Goal: Task Accomplishment & Management: Complete application form

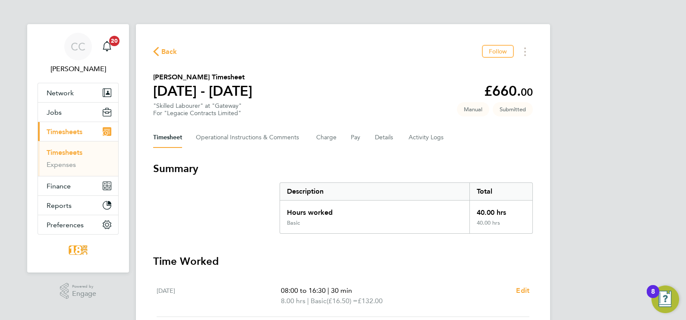
click at [161, 52] on span "Back" at bounding box center [169, 52] width 16 height 10
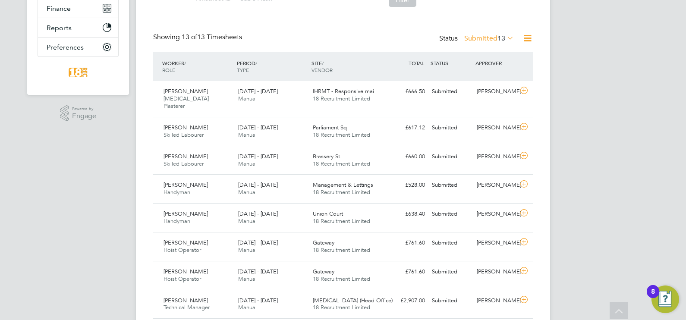
scroll to position [235, 0]
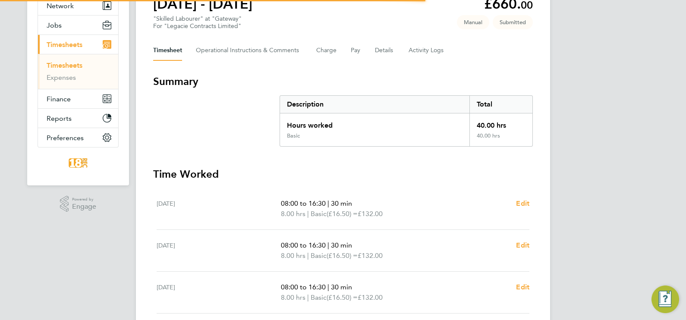
scroll to position [107, 0]
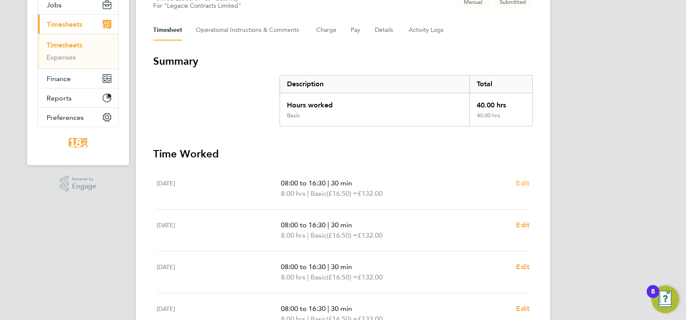
click at [518, 181] on span "Edit" at bounding box center [522, 183] width 13 height 8
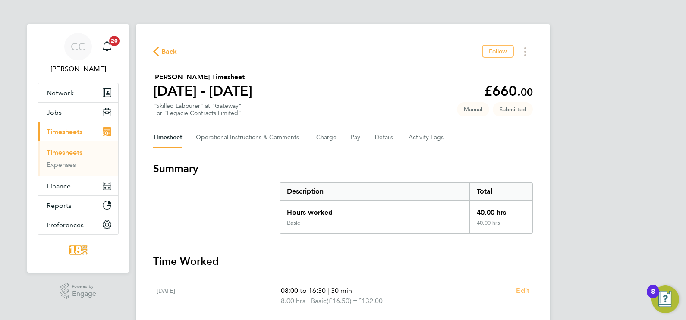
select select "30"
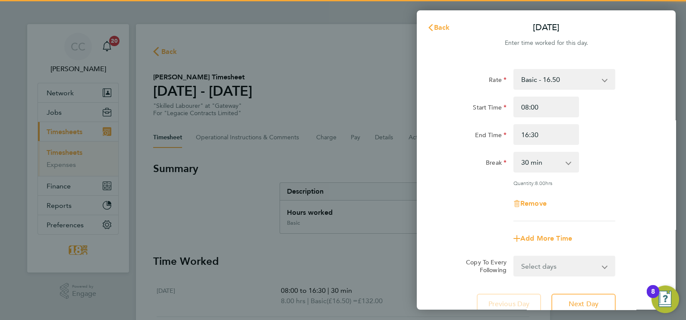
click at [538, 187] on div "Rate Basic - 16.50 Start Time 08:00 End Time 16:30 Break 0 min 15 min 30 min 45…" at bounding box center [546, 145] width 211 height 152
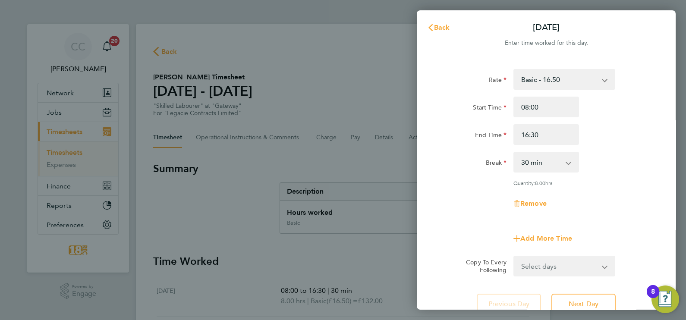
click at [526, 193] on div "Rate Basic - 16.50 Start Time 08:00 End Time 16:30 Break 0 min 15 min 30 min 45…" at bounding box center [546, 145] width 211 height 152
click at [526, 199] on div "Remove" at bounding box center [546, 203] width 73 height 21
click at [526, 199] on span "Remove" at bounding box center [534, 203] width 26 height 8
select select "null"
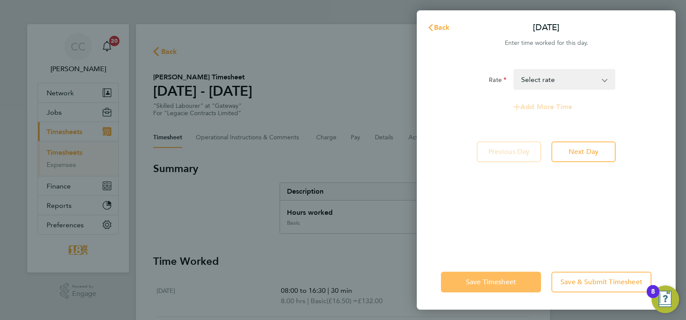
click at [515, 288] on button "Save Timesheet" at bounding box center [491, 282] width 100 height 21
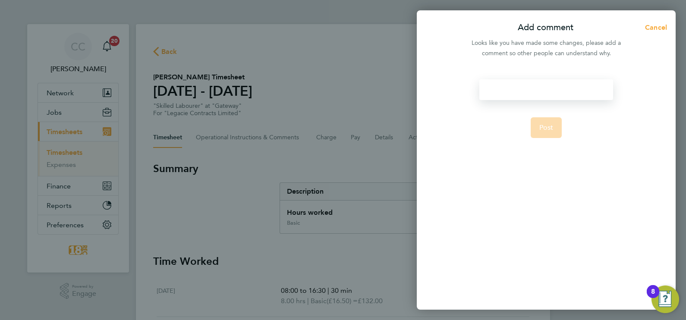
click at [509, 85] on div at bounding box center [546, 89] width 133 height 21
click at [509, 88] on div at bounding box center [546, 89] width 133 height 21
drag, startPoint x: 531, startPoint y: 129, endPoint x: 531, endPoint y: 123, distance: 5.2
click at [530, 127] on form "Bank holiday Post" at bounding box center [546, 152] width 140 height 147
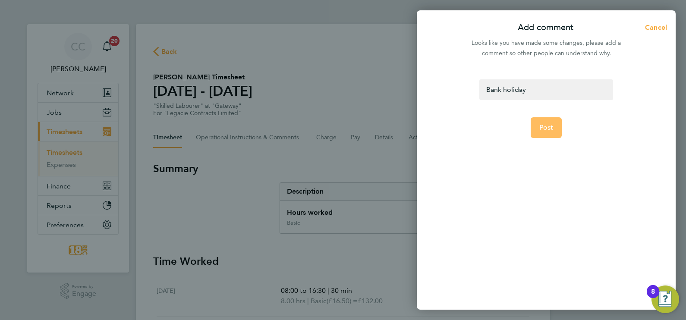
click at [538, 123] on button "Post" at bounding box center [547, 127] width 32 height 21
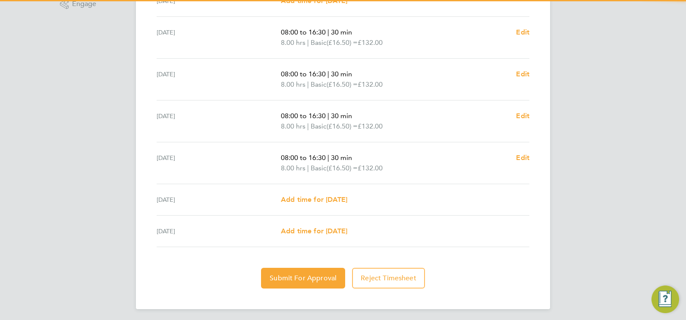
scroll to position [291, 0]
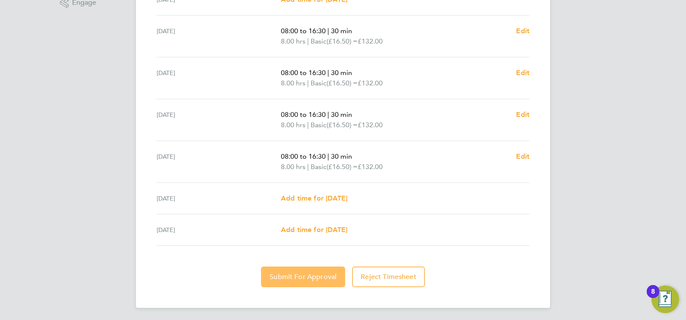
click at [288, 276] on span "Submit For Approval" at bounding box center [303, 277] width 67 height 9
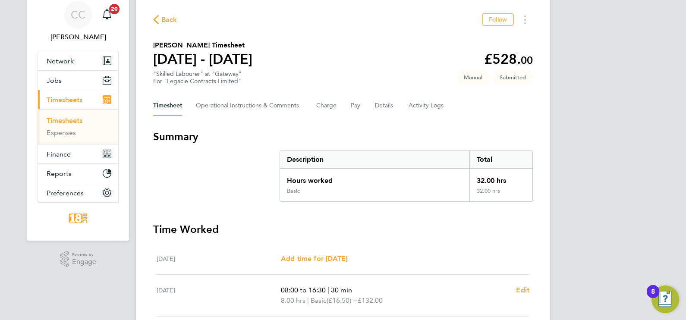
scroll to position [0, 0]
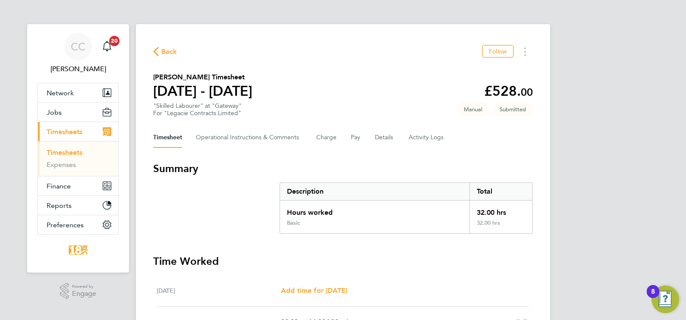
click at [162, 49] on span "Back" at bounding box center [169, 52] width 16 height 10
